Goal: Task Accomplishment & Management: Manage account settings

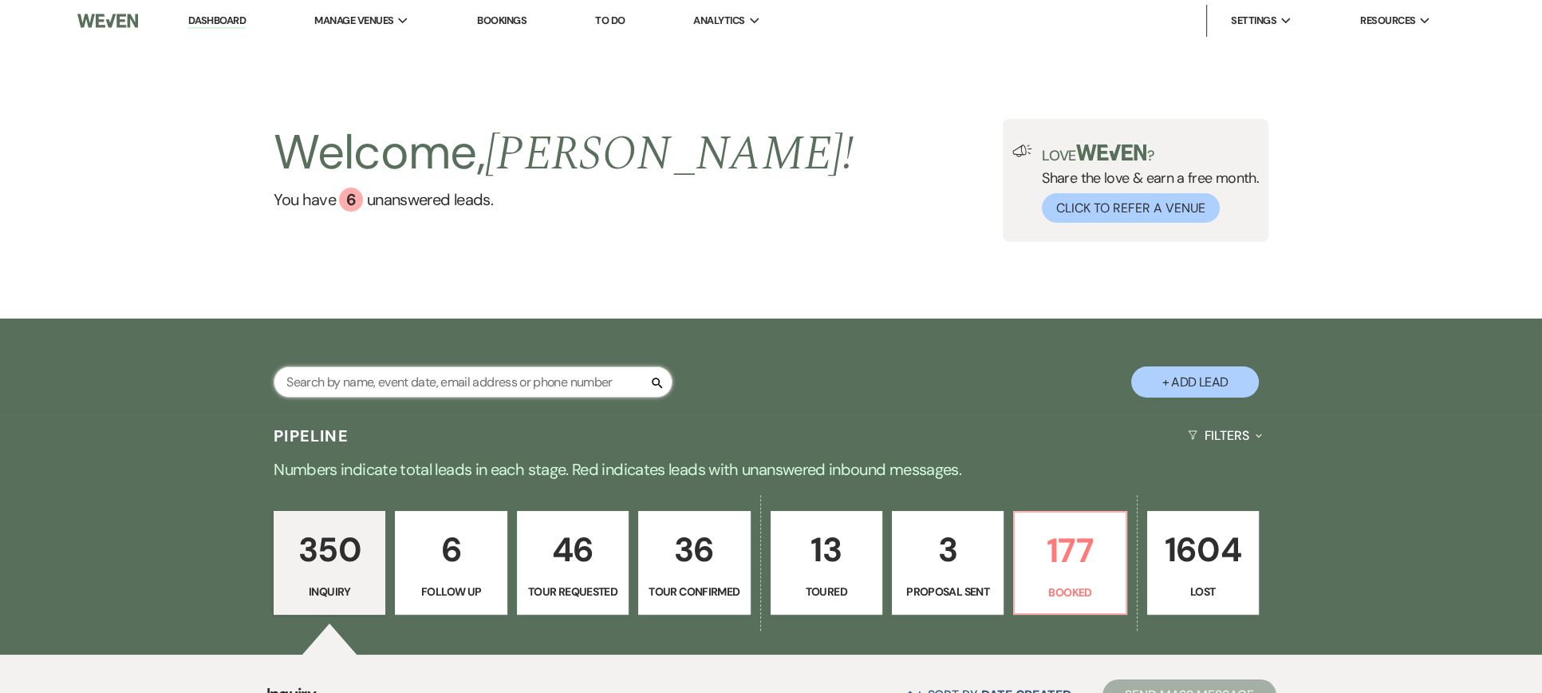
click at [491, 382] on input "text" at bounding box center [473, 381] width 399 height 31
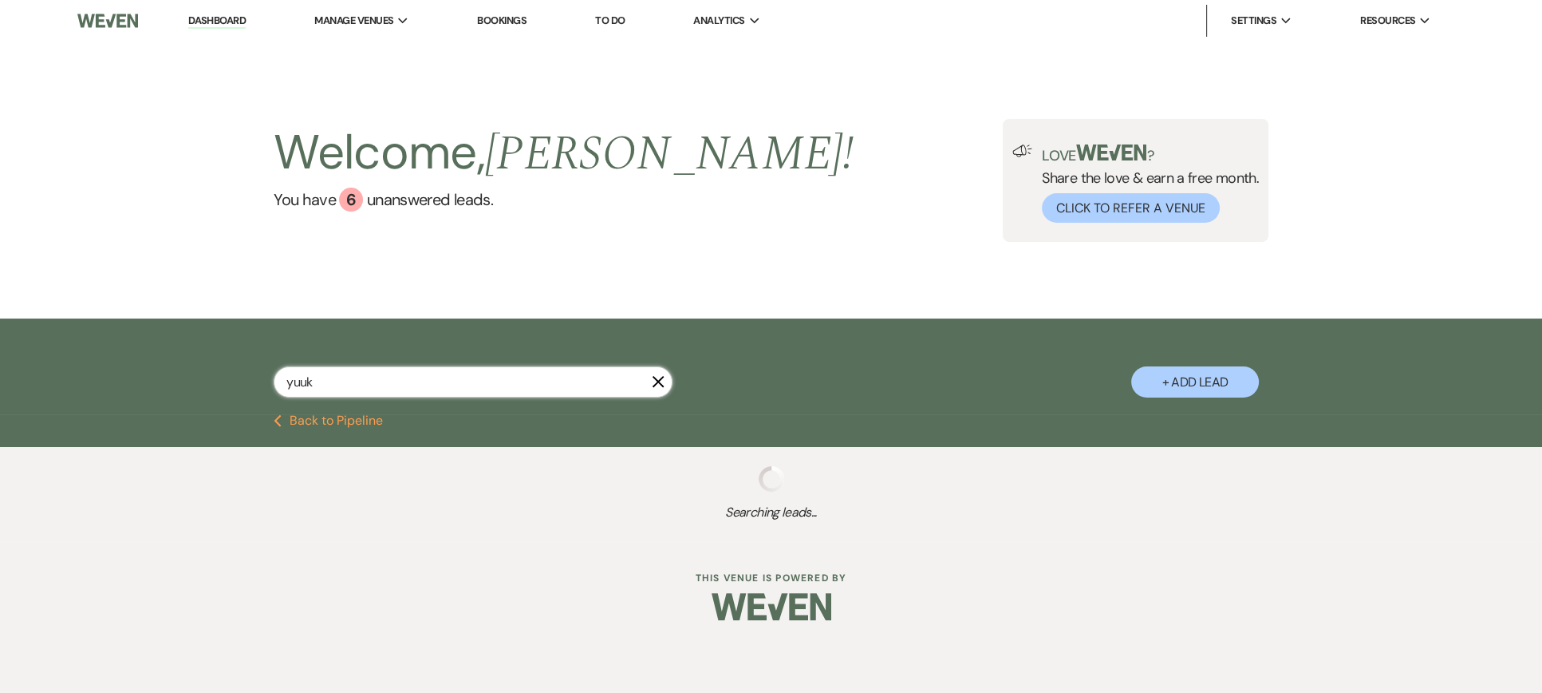
type input "yuuki"
select select "8"
select select "10"
select select "8"
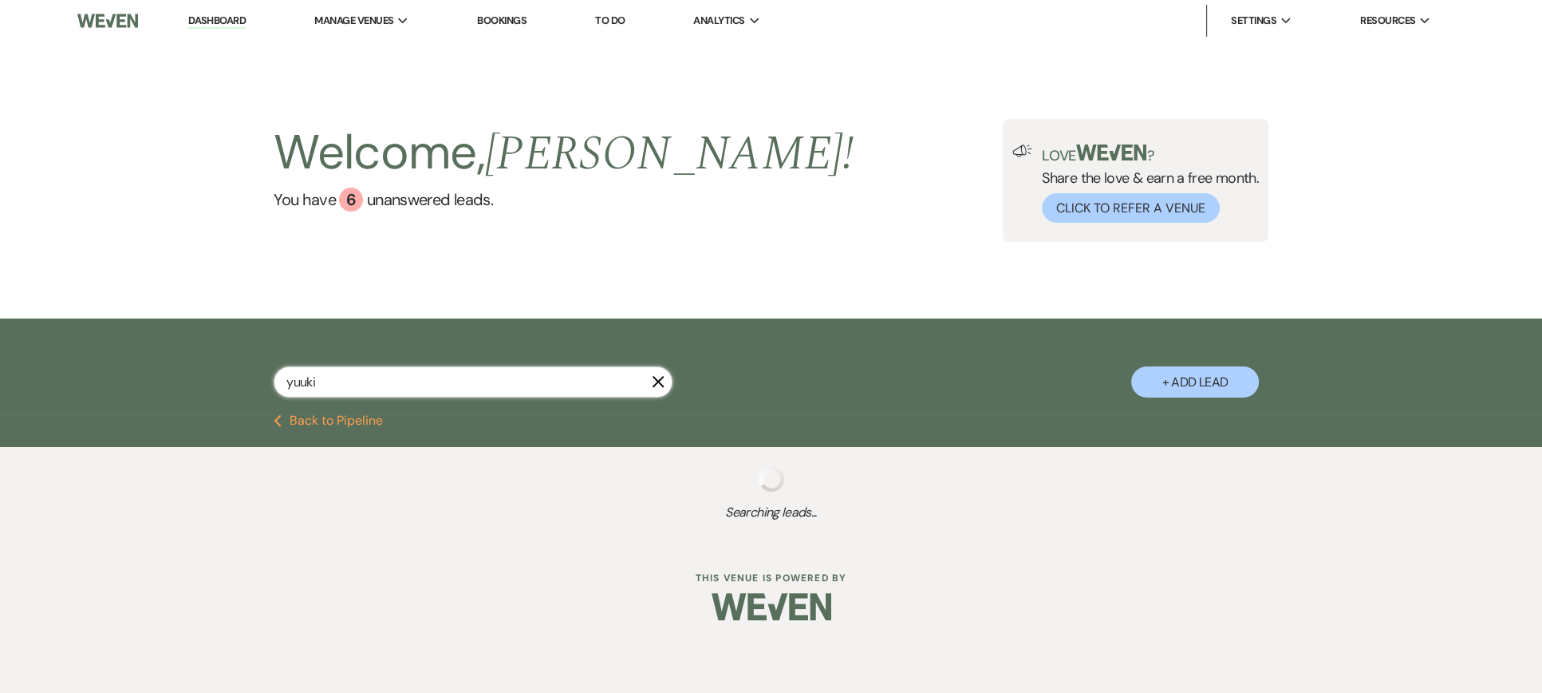
select select "4"
select select "8"
select select "5"
select select "8"
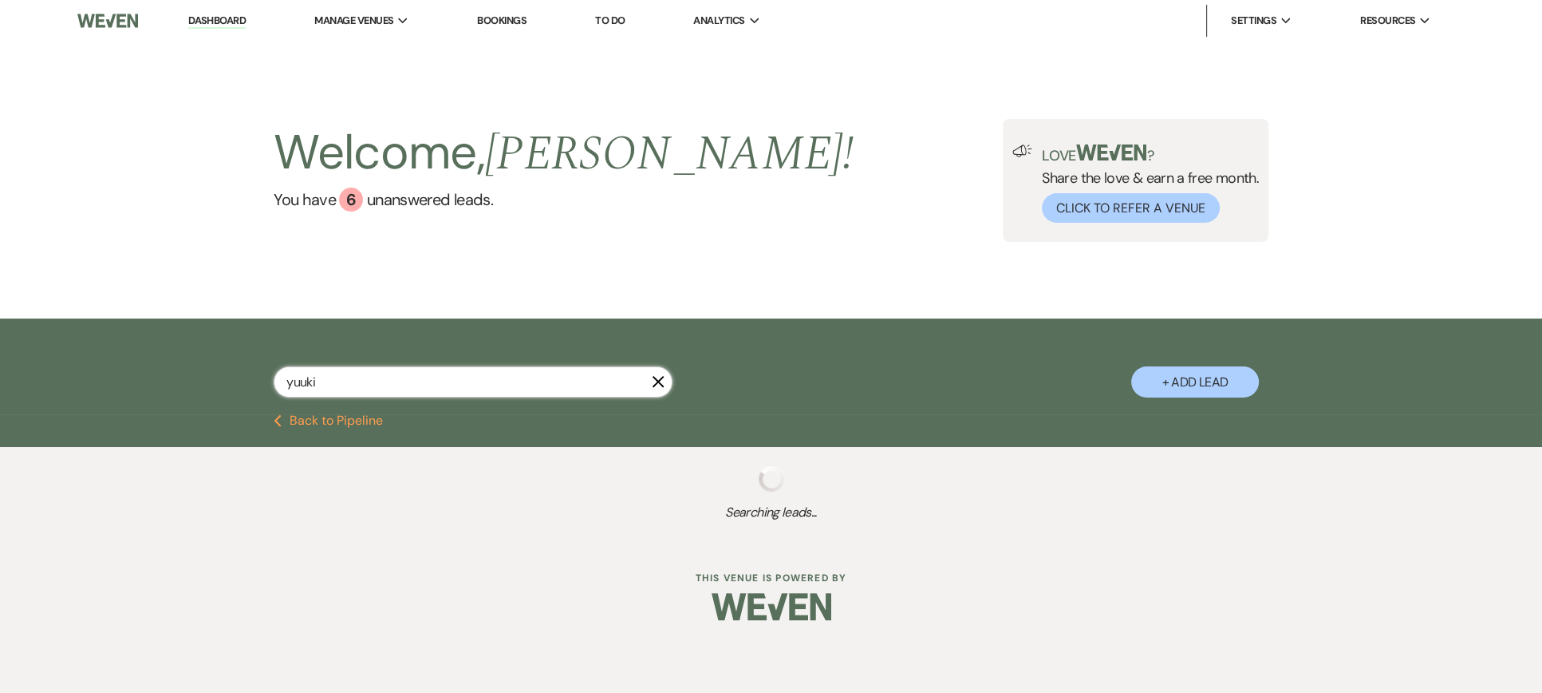
select select "8"
select select "6"
select select "8"
select select "5"
select select "8"
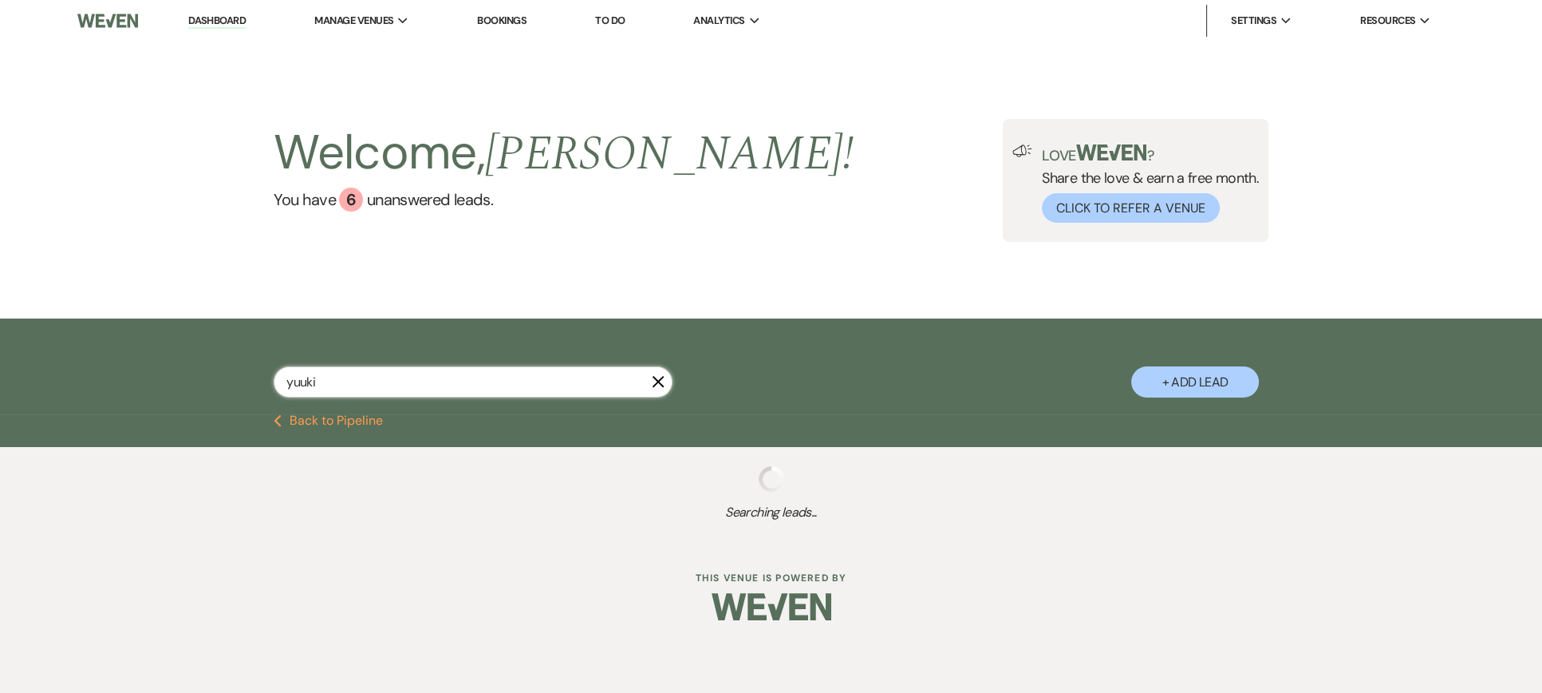
select select "3"
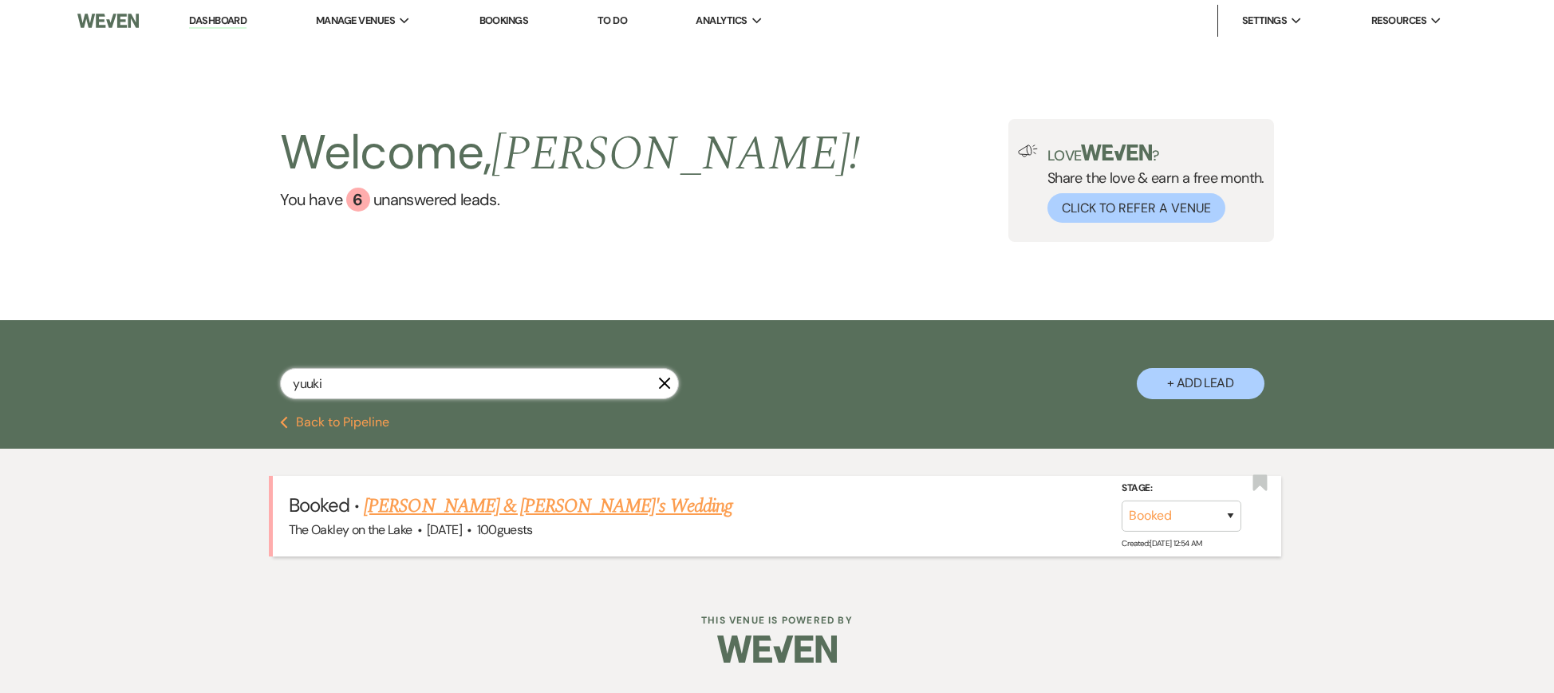
type input "yuuki"
click at [535, 497] on link "[PERSON_NAME] & [PERSON_NAME]'s Wedding" at bounding box center [548, 505] width 369 height 29
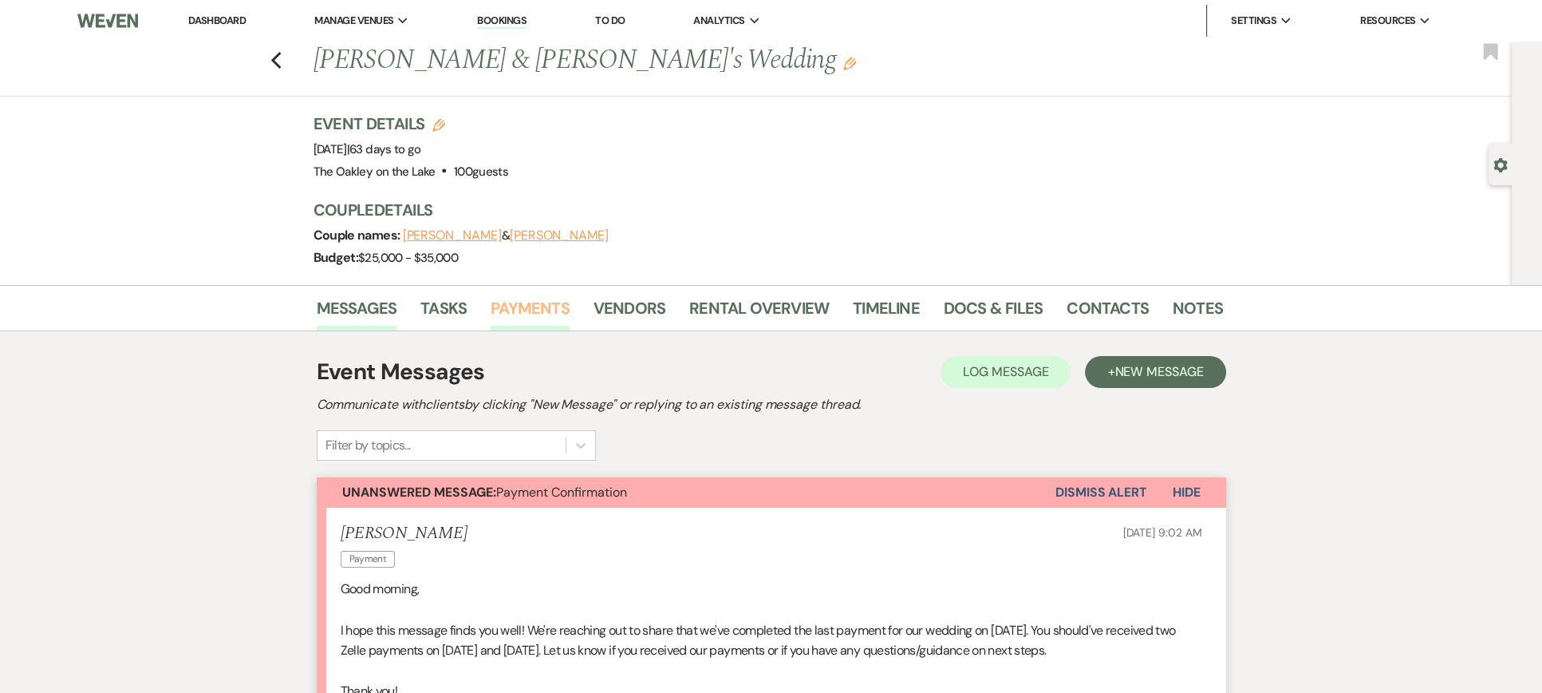
click at [529, 310] on link "Payments" at bounding box center [530, 312] width 79 height 35
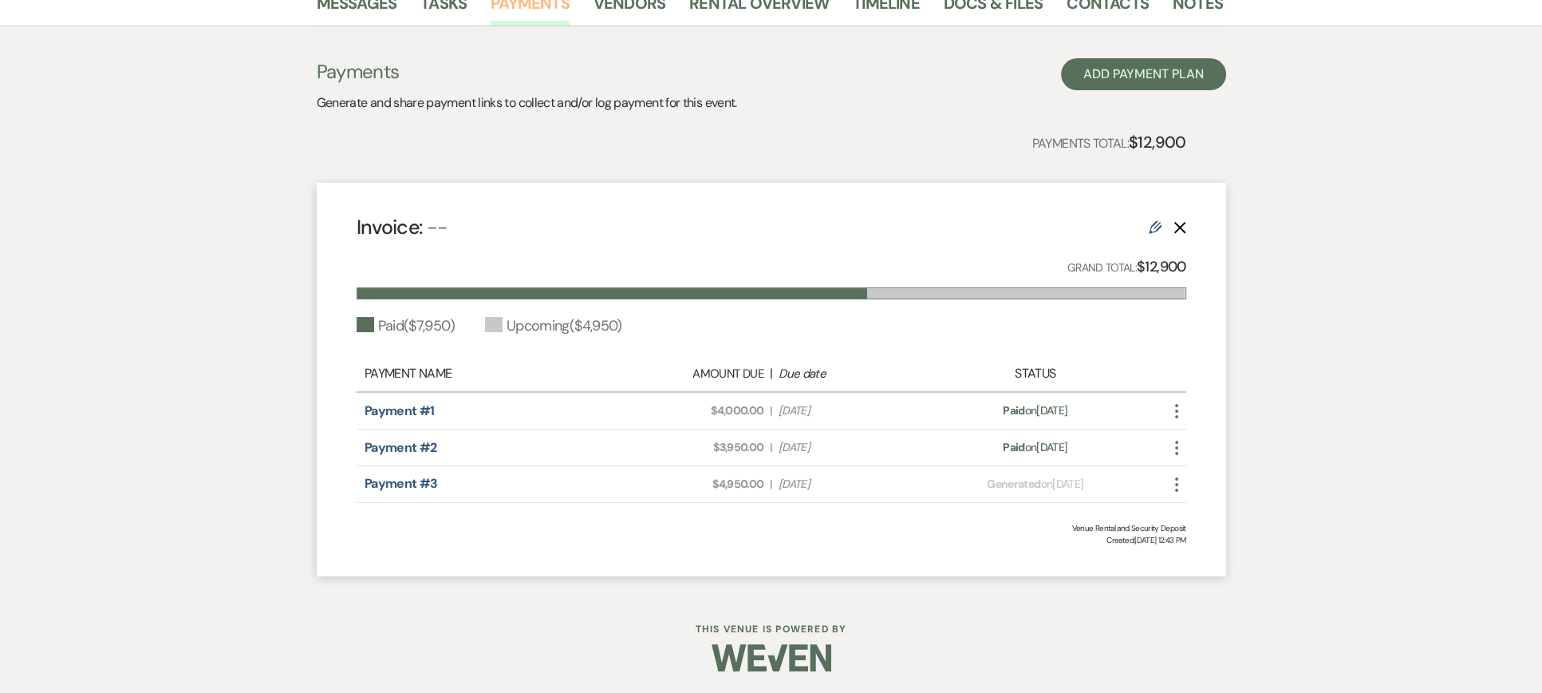
scroll to position [306, 0]
